Goal: Use online tool/utility: Use online tool/utility

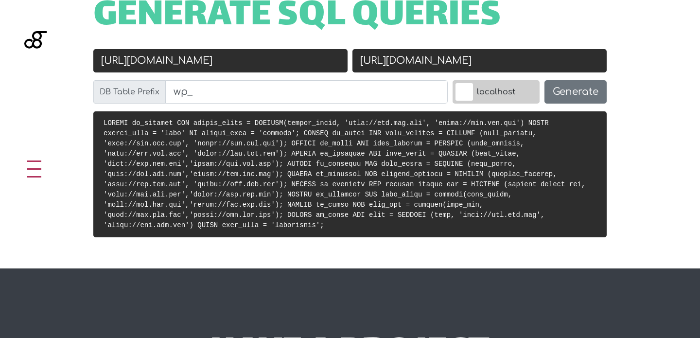
scroll to position [388, 0]
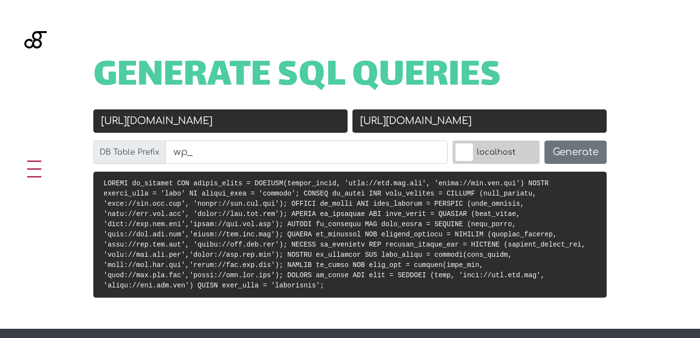
click at [244, 121] on input "[URL][DOMAIN_NAME]" at bounding box center [220, 120] width 254 height 23
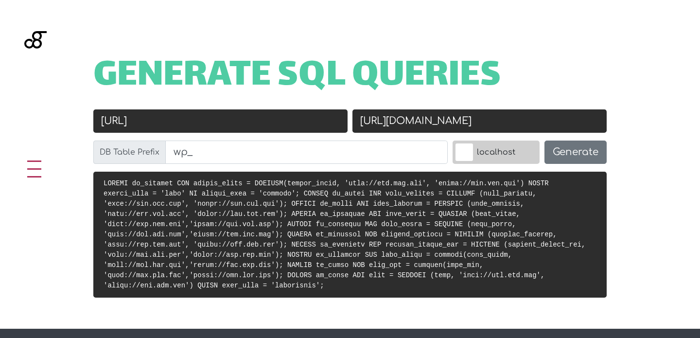
type input "[URL][DOMAIN_NAME]"
click at [398, 120] on input "[URL][DOMAIN_NAME]" at bounding box center [479, 120] width 254 height 23
click at [456, 121] on input "[URL][DOMAIN_NAME]" at bounding box center [479, 120] width 254 height 23
type input "[URL][DOMAIN_NAME]"
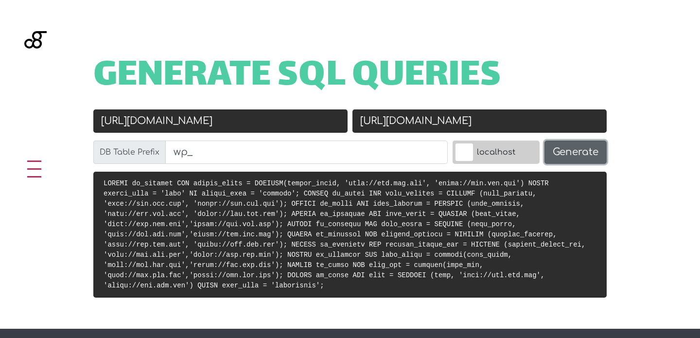
click at [563, 152] on button "Generate" at bounding box center [575, 151] width 62 height 23
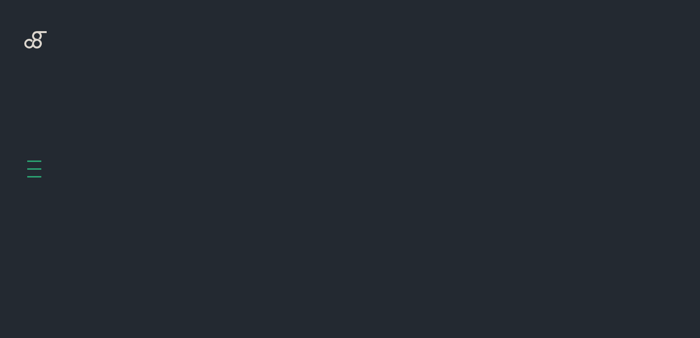
scroll to position [388, 0]
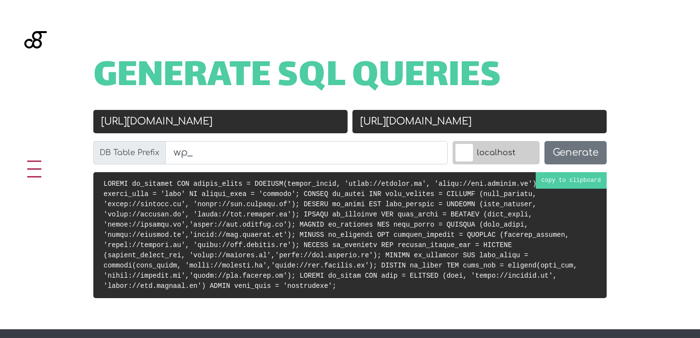
click at [366, 212] on code at bounding box center [341, 235] width 474 height 110
click at [139, 123] on input "[URL][DOMAIN_NAME]" at bounding box center [220, 121] width 254 height 23
type input "https://www.roulify.it"
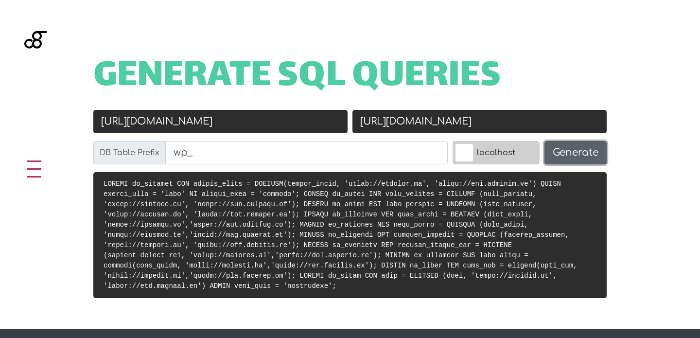
click at [573, 158] on button "Generate" at bounding box center [575, 152] width 62 height 23
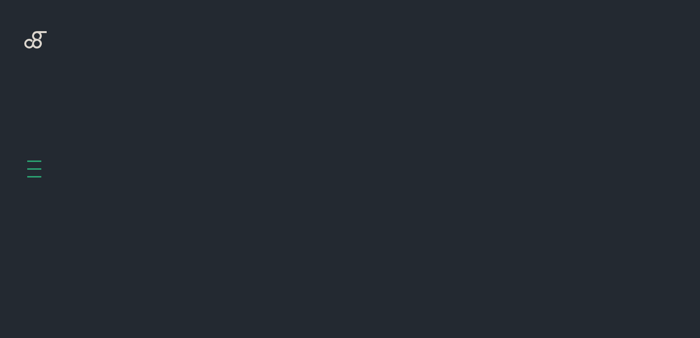
scroll to position [388, 0]
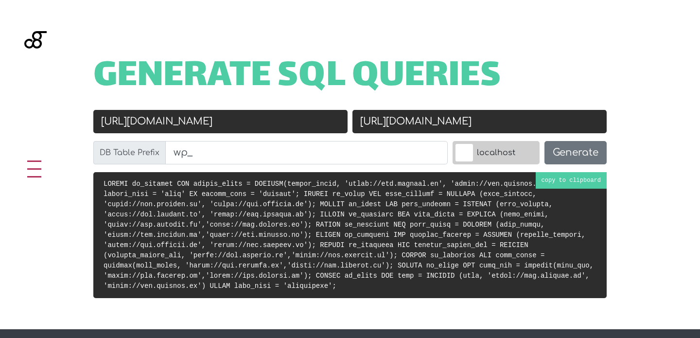
click at [523, 202] on code at bounding box center [349, 235] width 490 height 110
